Goal: Task Accomplishment & Management: Use online tool/utility

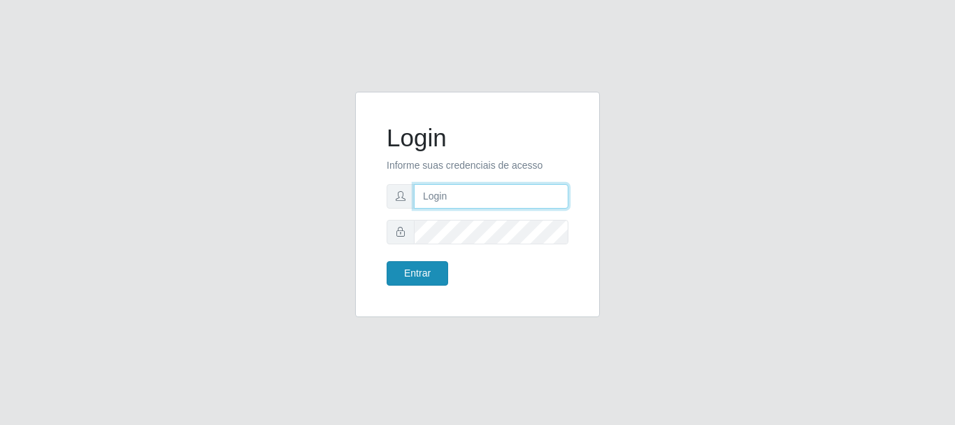
type input "JOSELMA@OCESTAO"
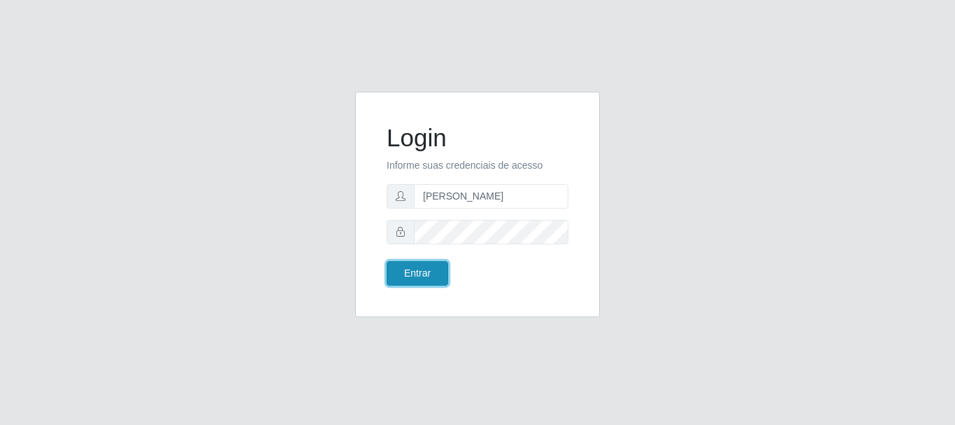
click at [421, 270] on button "Entrar" at bounding box center [418, 273] width 62 height 24
click at [421, 269] on button "Entrar" at bounding box center [418, 273] width 62 height 24
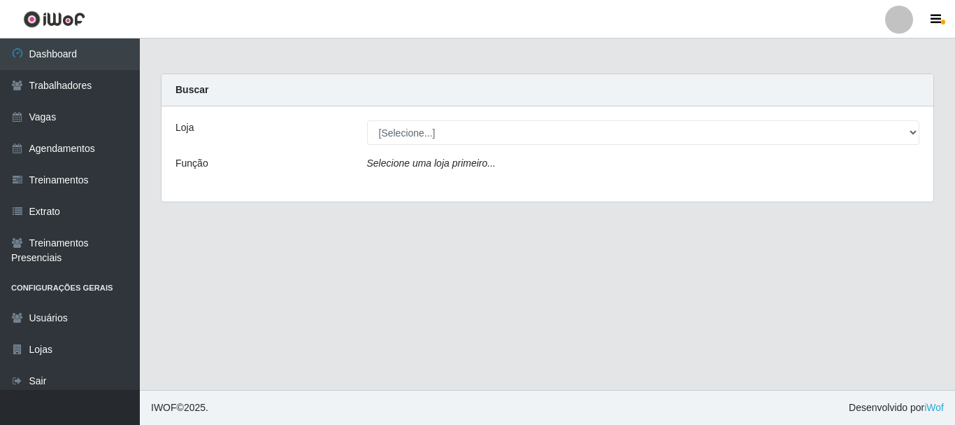
click at [209, 159] on div "Função" at bounding box center [261, 166] width 192 height 20
click at [203, 133] on div "Loja" at bounding box center [261, 132] width 192 height 24
click at [199, 110] on div "Loja [Selecione...] O Cestão - Bayeux Função Selecione uma loja primeiro..." at bounding box center [548, 153] width 772 height 95
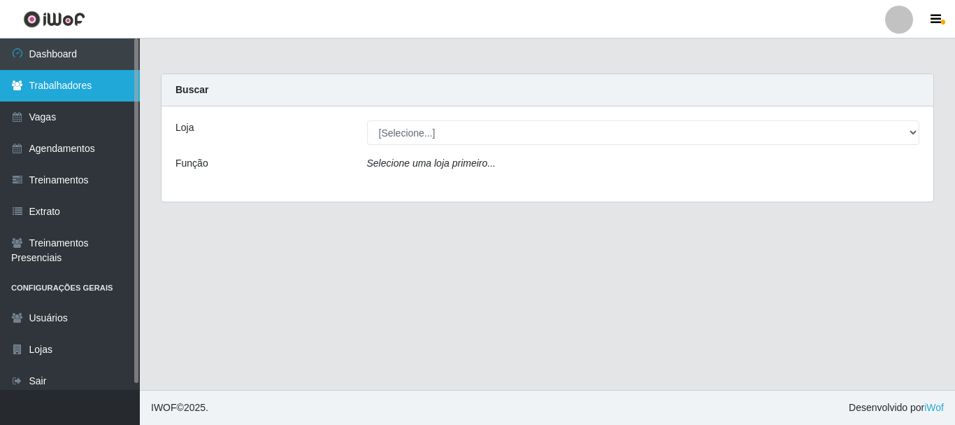
click at [83, 89] on link "Trabalhadores" at bounding box center [70, 85] width 140 height 31
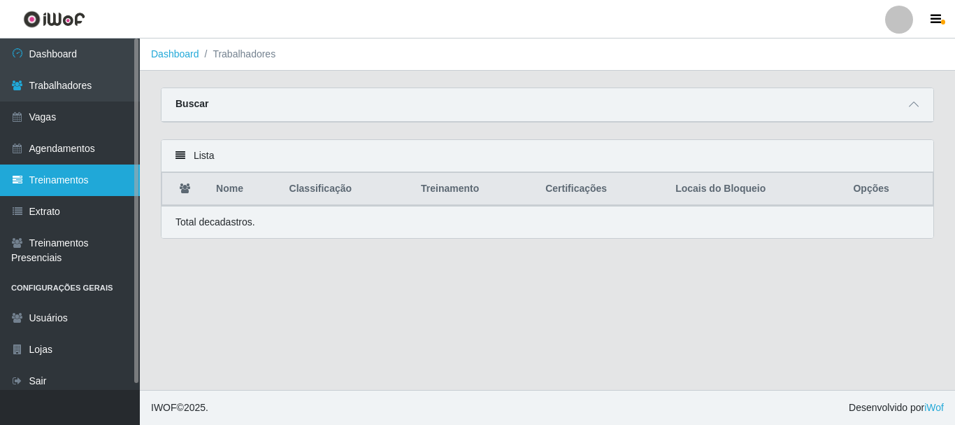
click at [66, 171] on link "Treinamentos" at bounding box center [70, 179] width 140 height 31
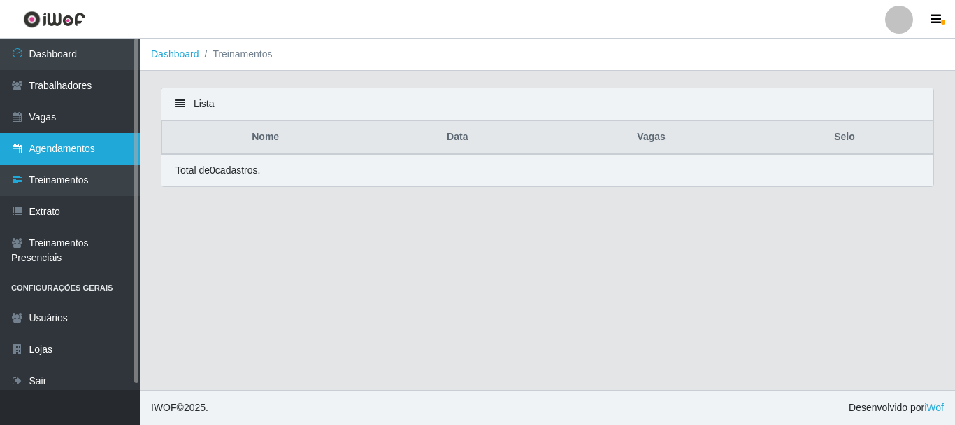
click at [72, 153] on link "Agendamentos" at bounding box center [70, 148] width 140 height 31
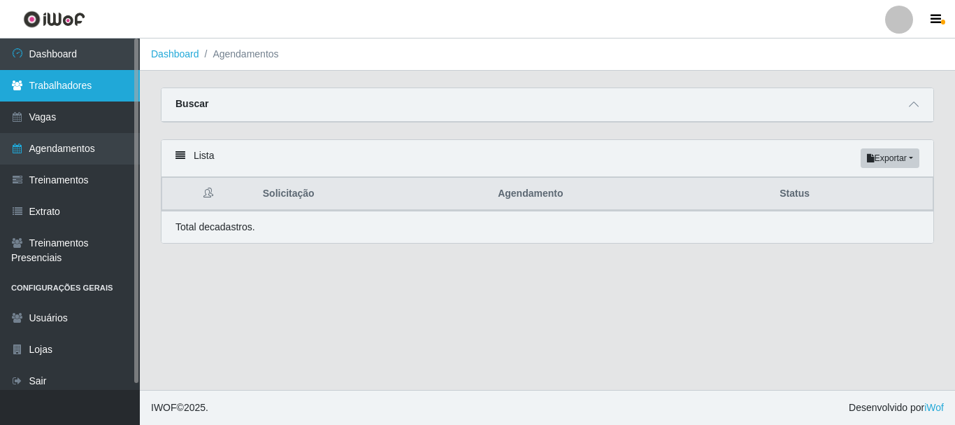
click at [92, 94] on link "Trabalhadores" at bounding box center [70, 85] width 140 height 31
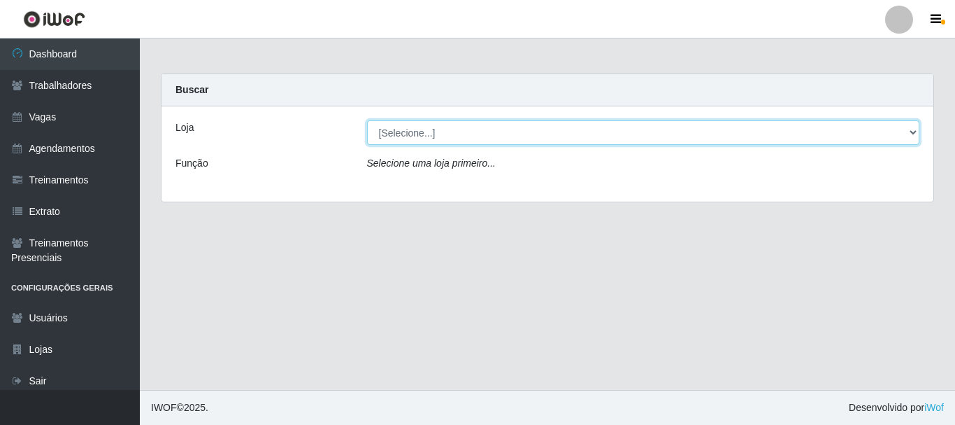
click at [541, 129] on select "[Selecione...] O Cestão - [GEOGRAPHIC_DATA]" at bounding box center [643, 132] width 553 height 24
select select "238"
click at [367, 120] on select "[Selecione...] O Cestão - [GEOGRAPHIC_DATA]" at bounding box center [643, 132] width 553 height 24
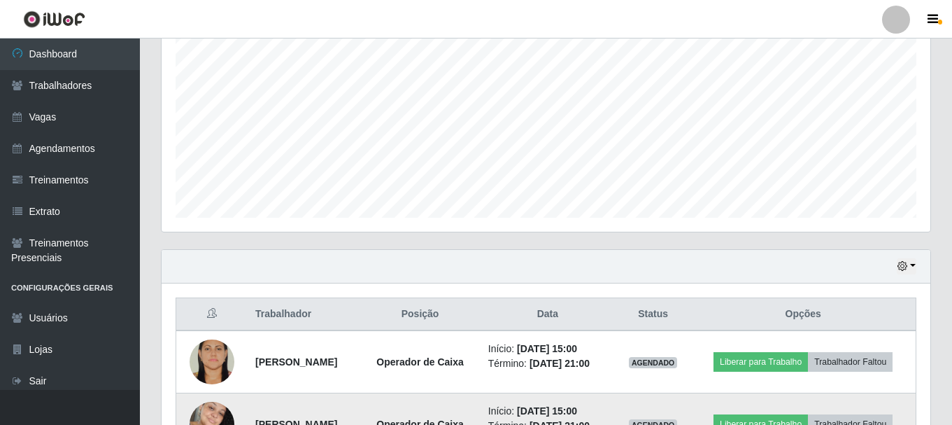
scroll to position [380, 0]
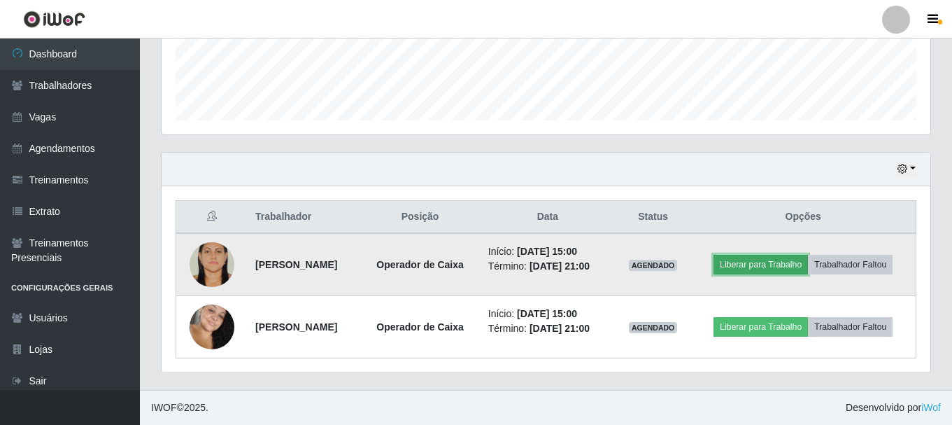
click at [797, 261] on button "Liberar para Trabalho" at bounding box center [760, 265] width 94 height 20
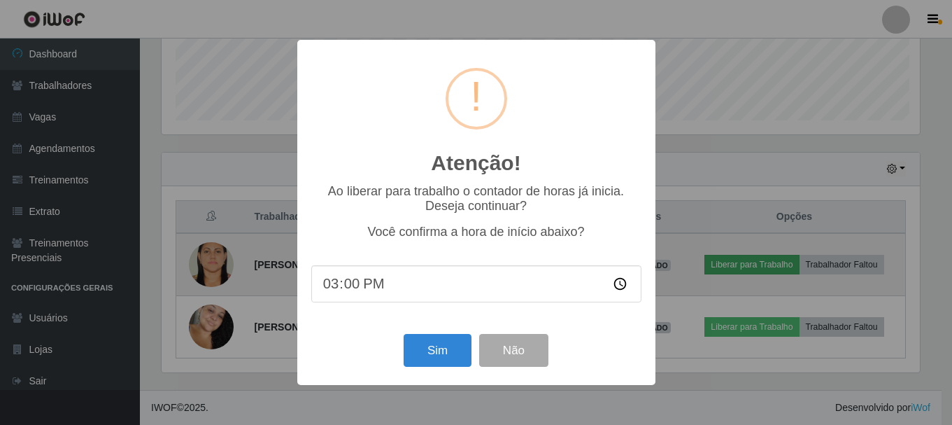
scroll to position [290, 762]
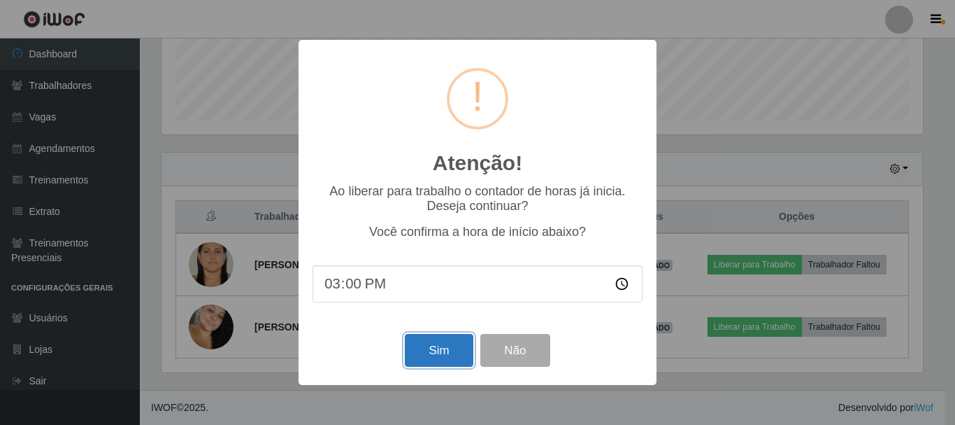
click at [467, 354] on button "Sim" at bounding box center [439, 350] width 68 height 33
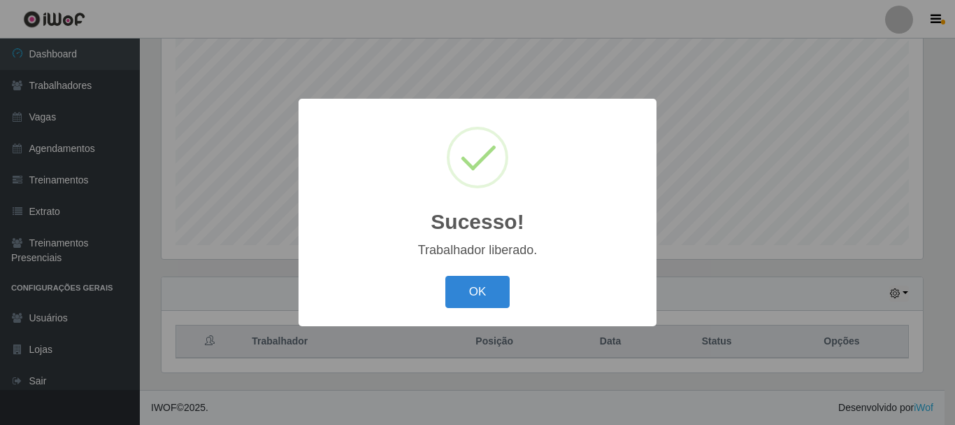
click at [741, 323] on div "Sucesso! × Trabalhador liberado. OK Cancel" at bounding box center [477, 212] width 955 height 425
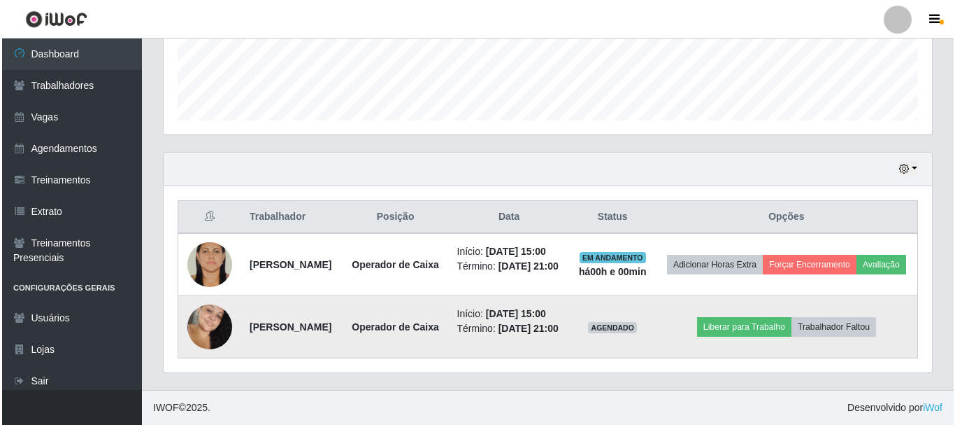
scroll to position [401, 0]
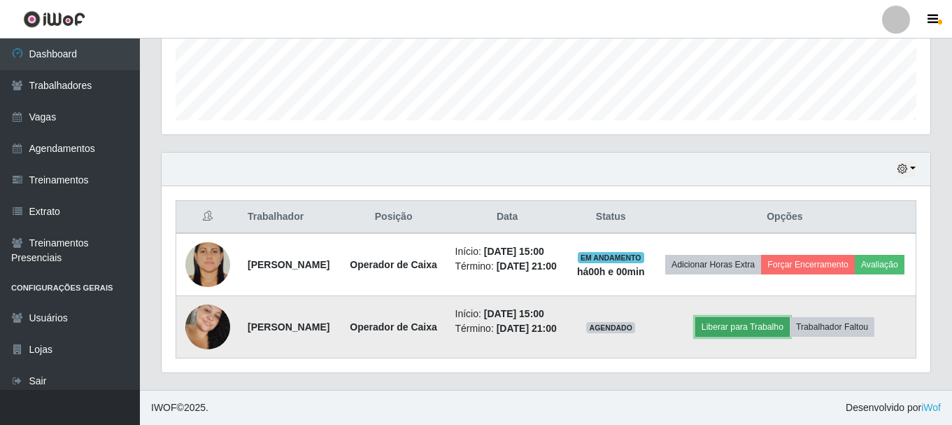
click at [741, 318] on button "Liberar para Trabalho" at bounding box center [742, 327] width 94 height 20
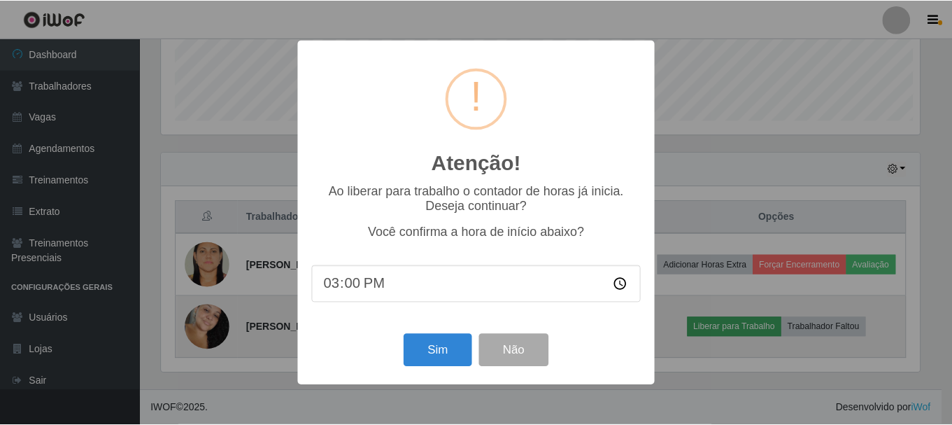
scroll to position [290, 762]
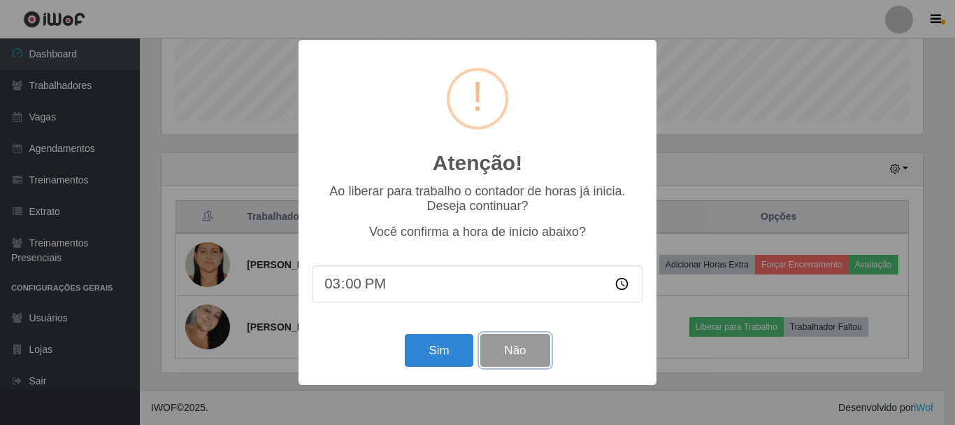
click at [482, 347] on button "Não" at bounding box center [514, 350] width 69 height 33
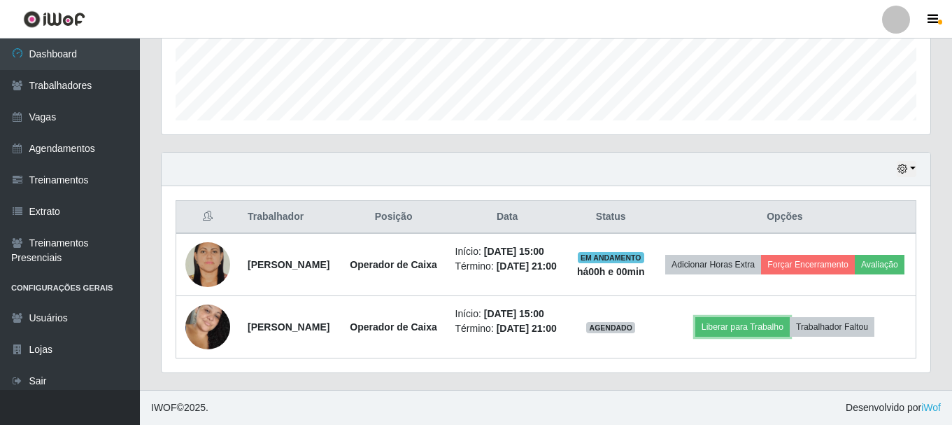
scroll to position [290, 769]
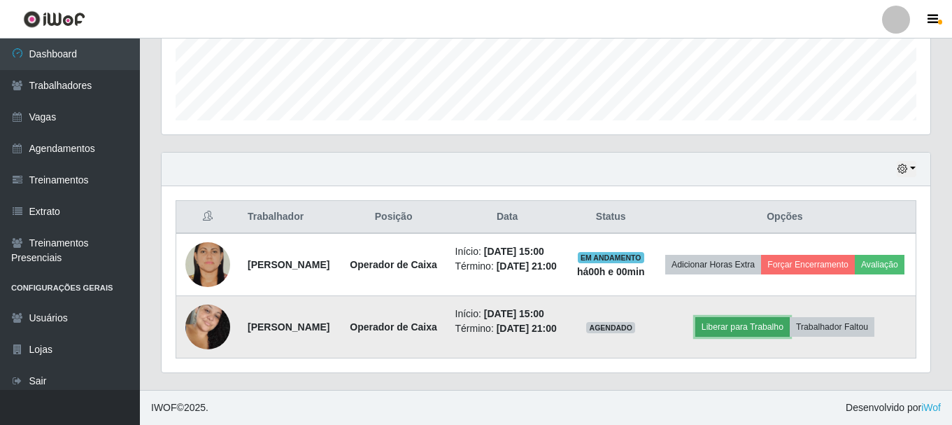
click at [748, 325] on button "Liberar para Trabalho" at bounding box center [742, 327] width 94 height 20
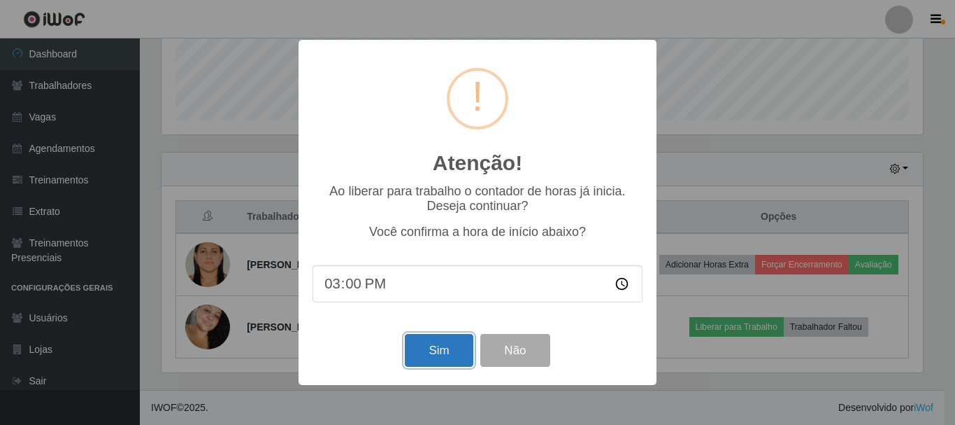
click at [437, 341] on button "Sim" at bounding box center [439, 350] width 68 height 33
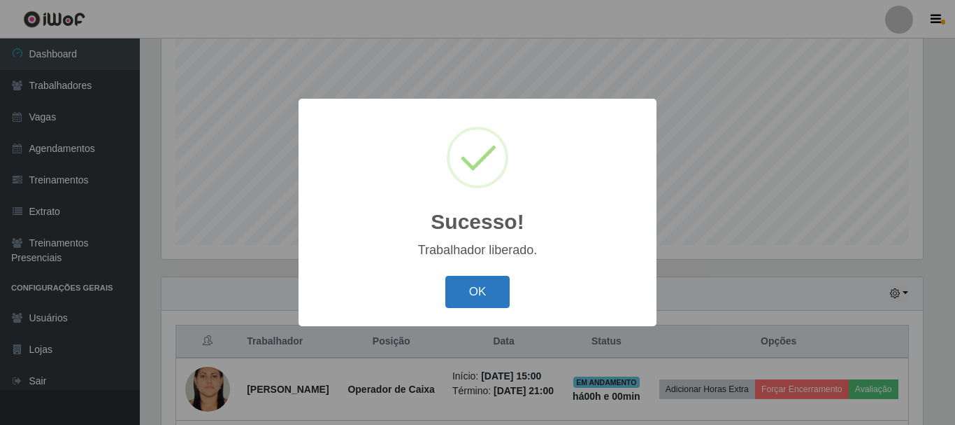
click at [493, 286] on button "OK" at bounding box center [477, 292] width 65 height 33
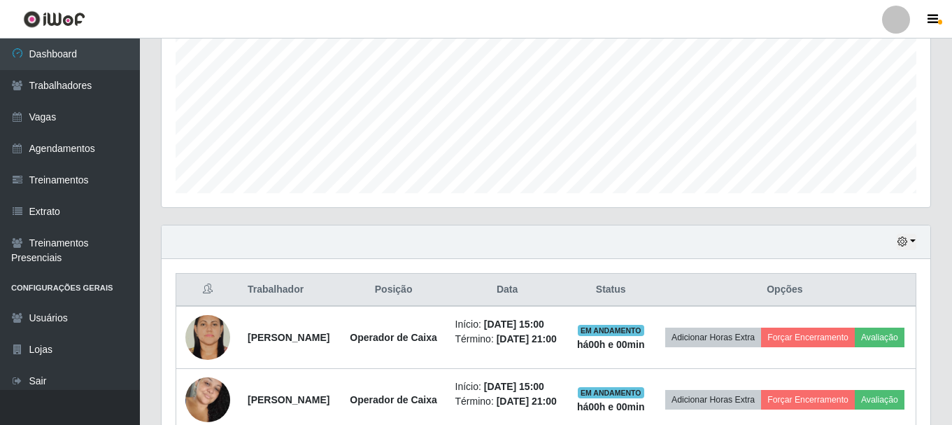
scroll to position [401, 0]
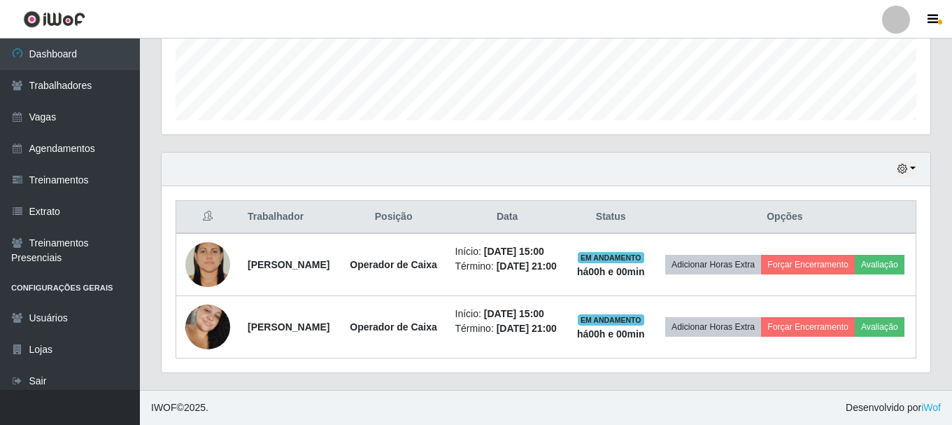
drag, startPoint x: 601, startPoint y: 1, endPoint x: 390, endPoint y: 124, distance: 244.1
